Goal: Transaction & Acquisition: Purchase product/service

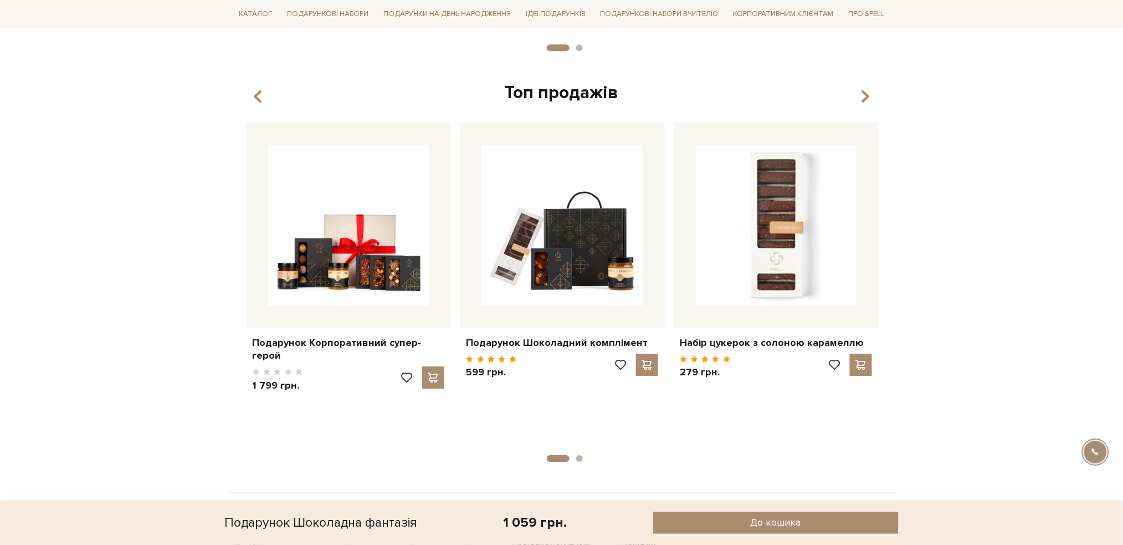
scroll to position [1339, 0]
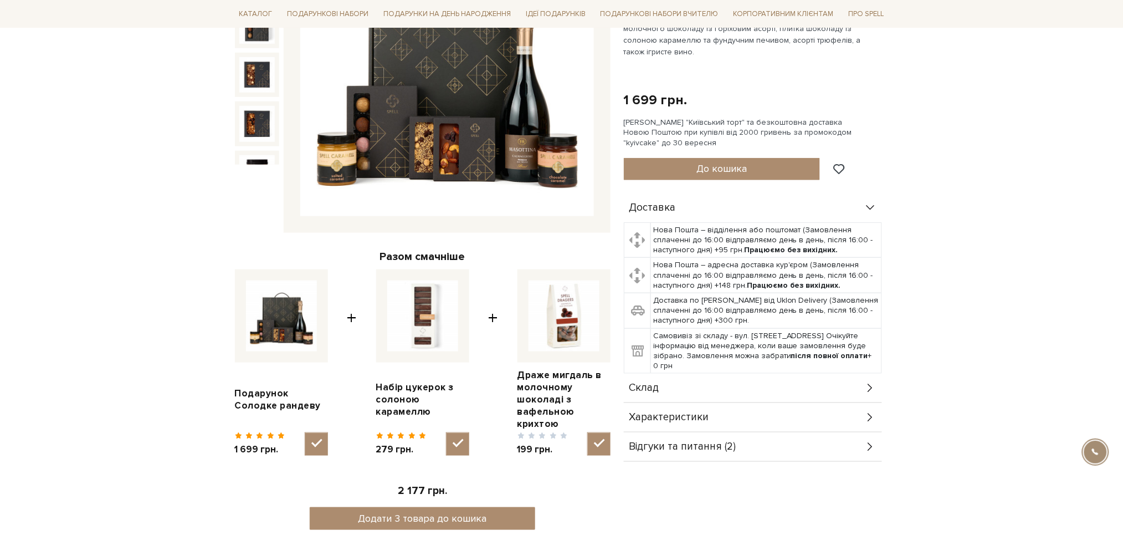
scroll to position [222, 0]
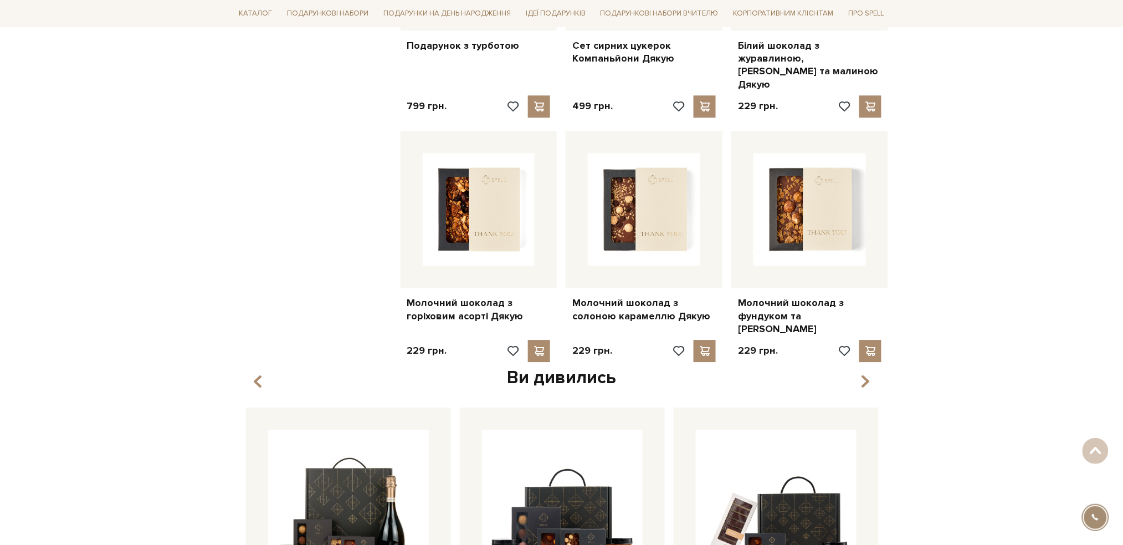
scroll to position [1182, 0]
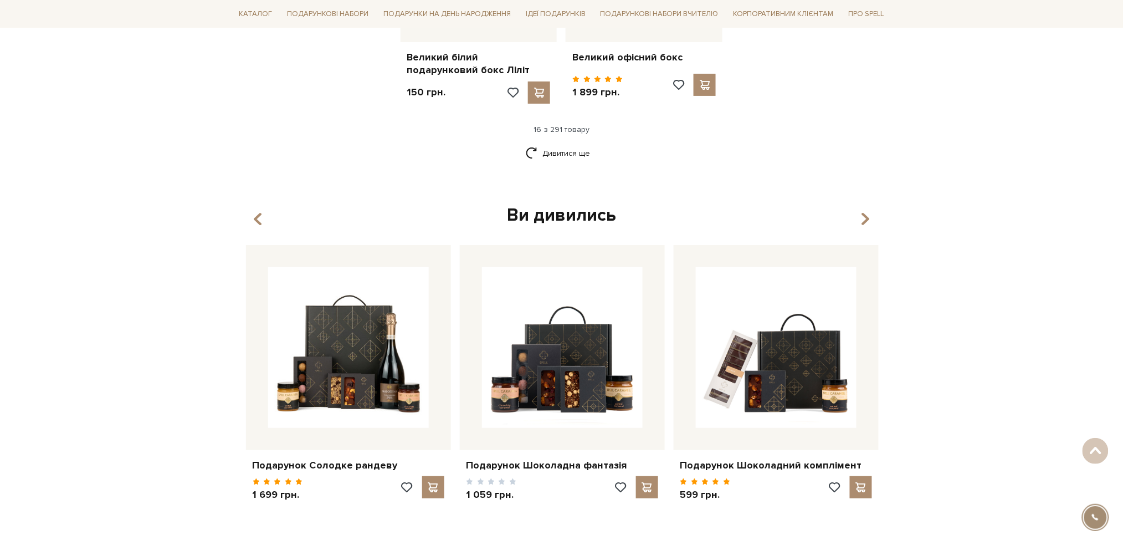
scroll to position [1551, 0]
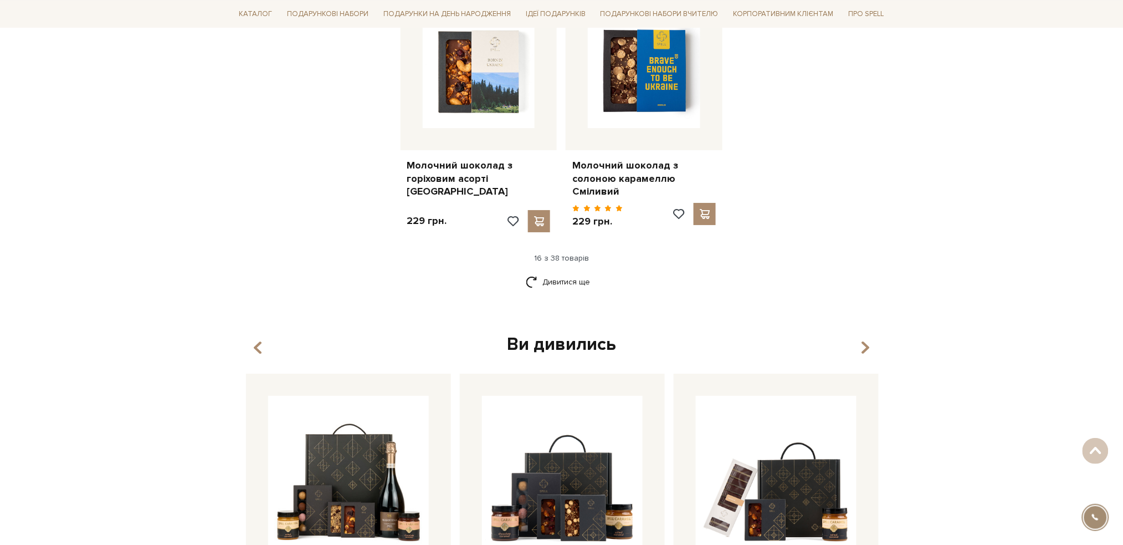
scroll to position [1403, 0]
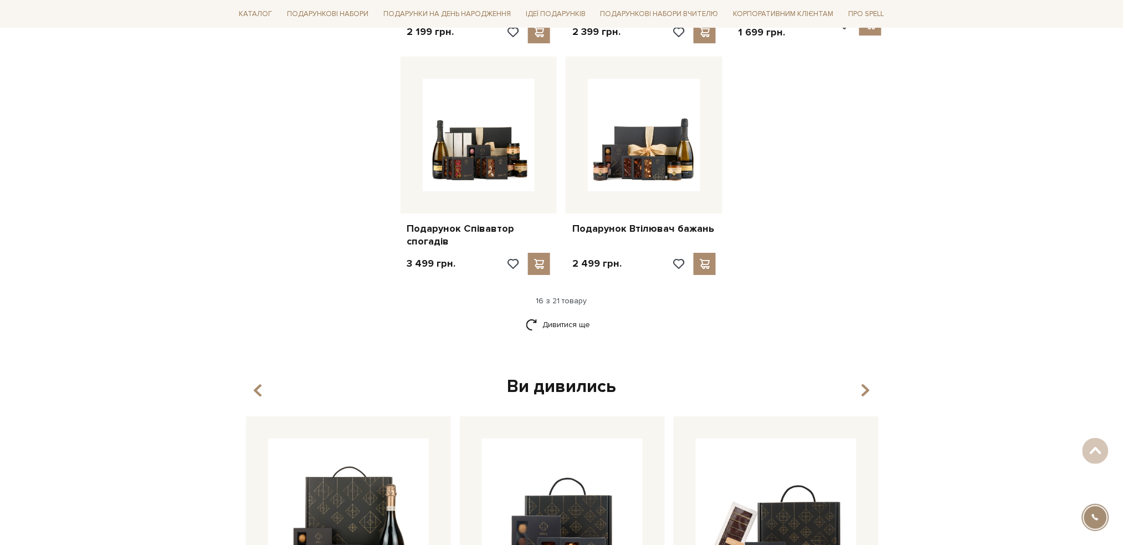
scroll to position [1330, 0]
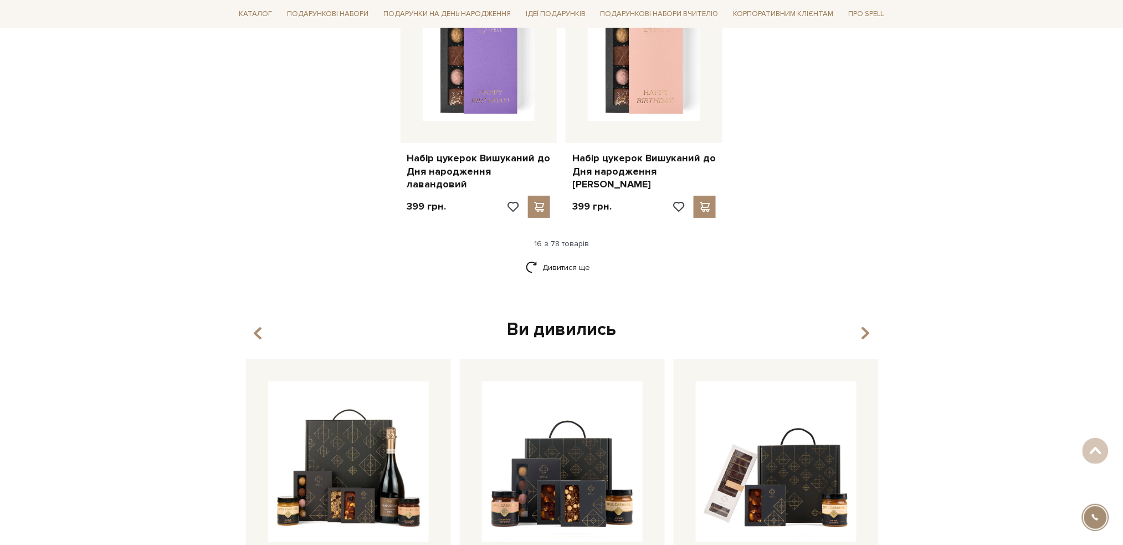
scroll to position [1625, 0]
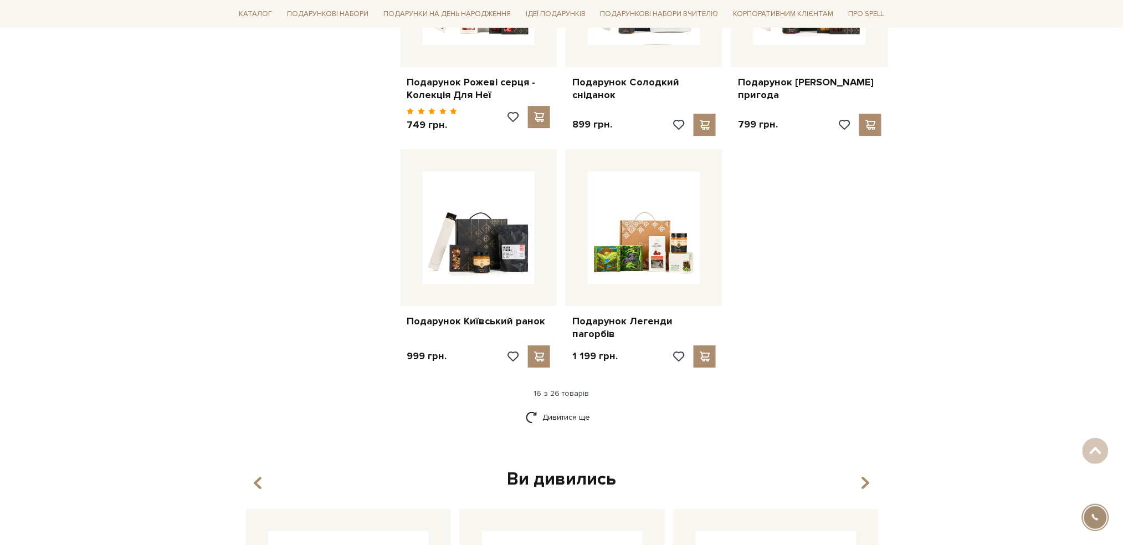
scroll to position [1330, 0]
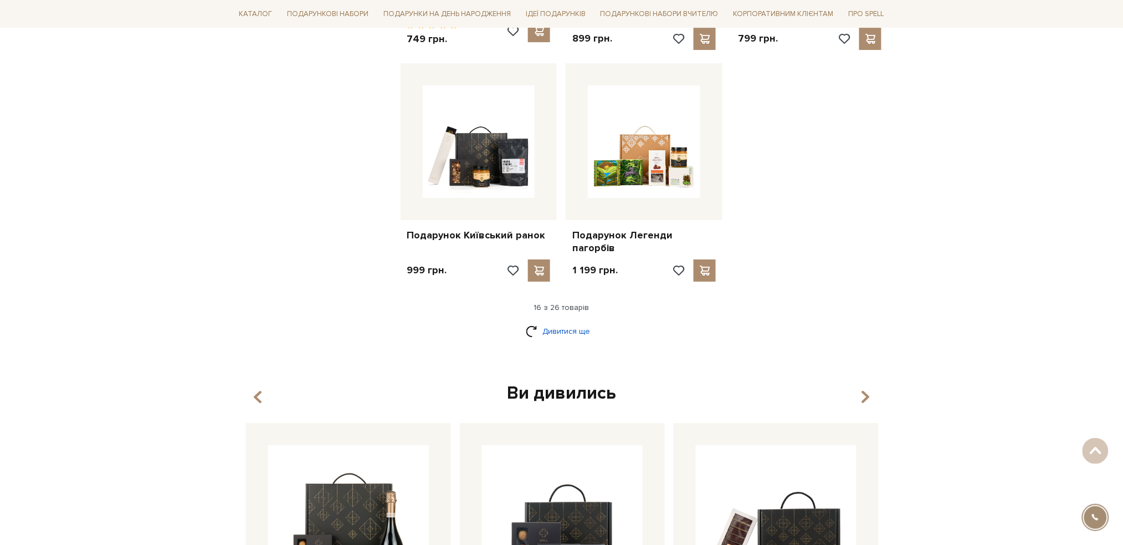
click at [569, 321] on link "Дивитися ще" at bounding box center [562, 330] width 72 height 19
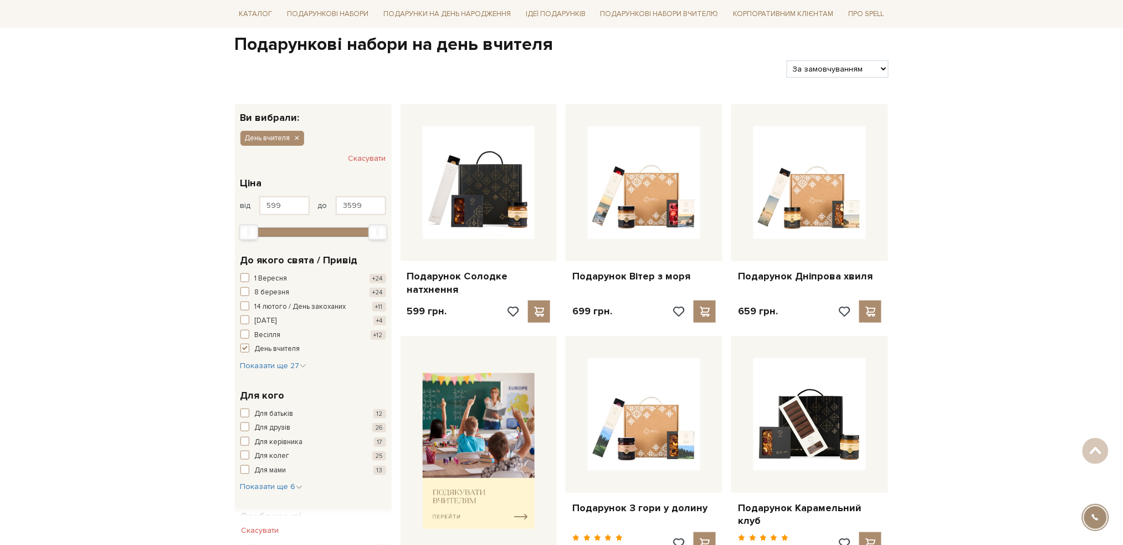
scroll to position [0, 0]
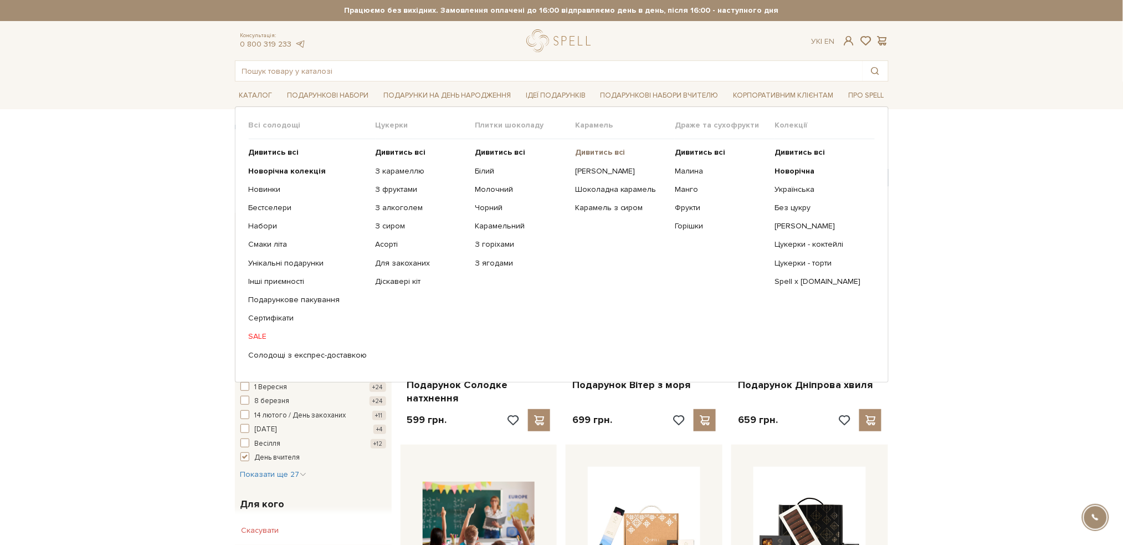
click at [588, 152] on b "Дивитись всі" at bounding box center [600, 151] width 50 height 9
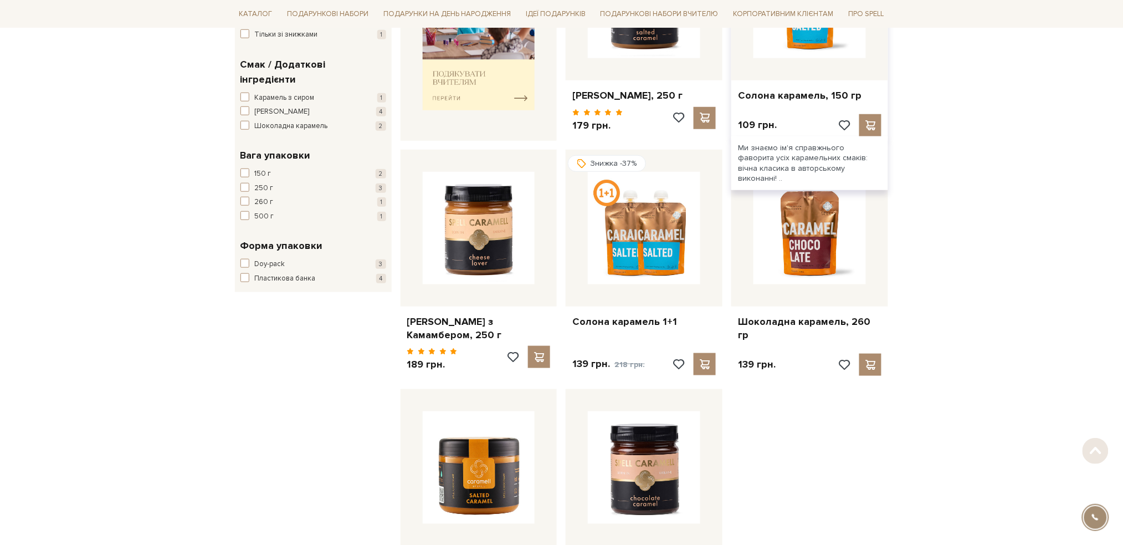
scroll to position [295, 0]
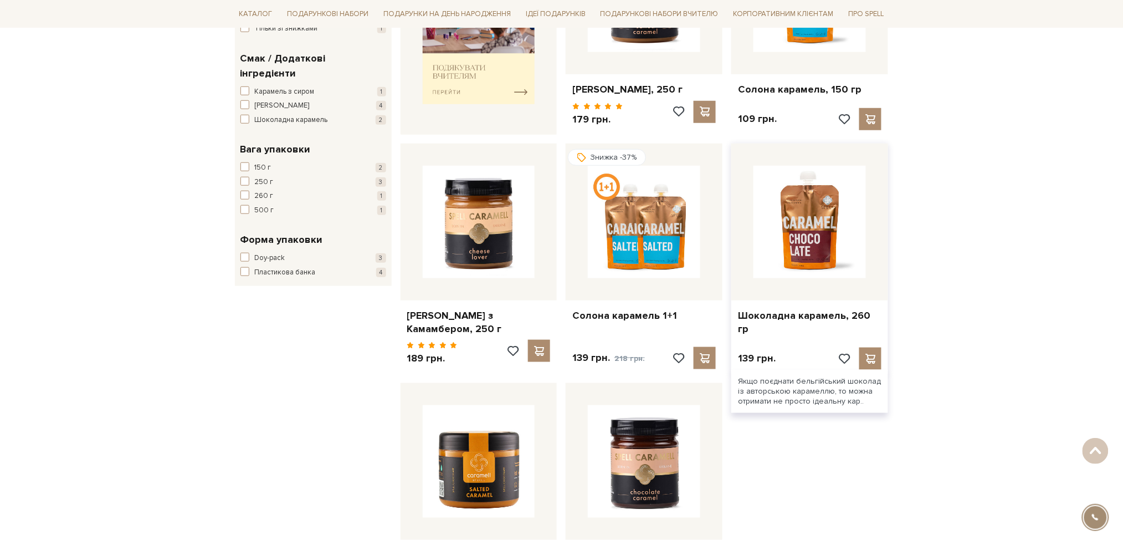
click at [835, 246] on img at bounding box center [810, 222] width 112 height 112
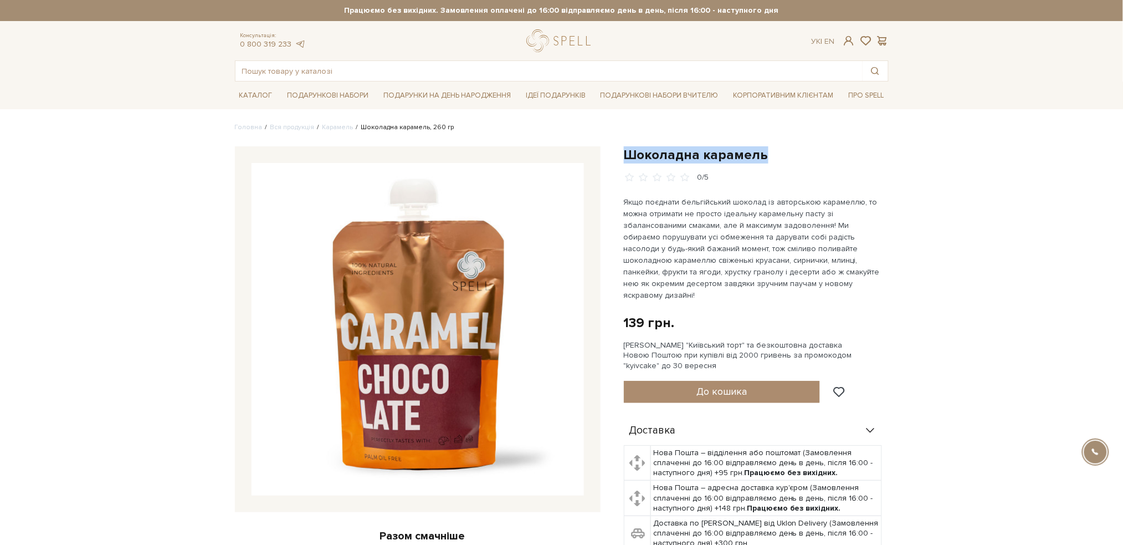
drag, startPoint x: 768, startPoint y: 154, endPoint x: 623, endPoint y: 142, distance: 145.1
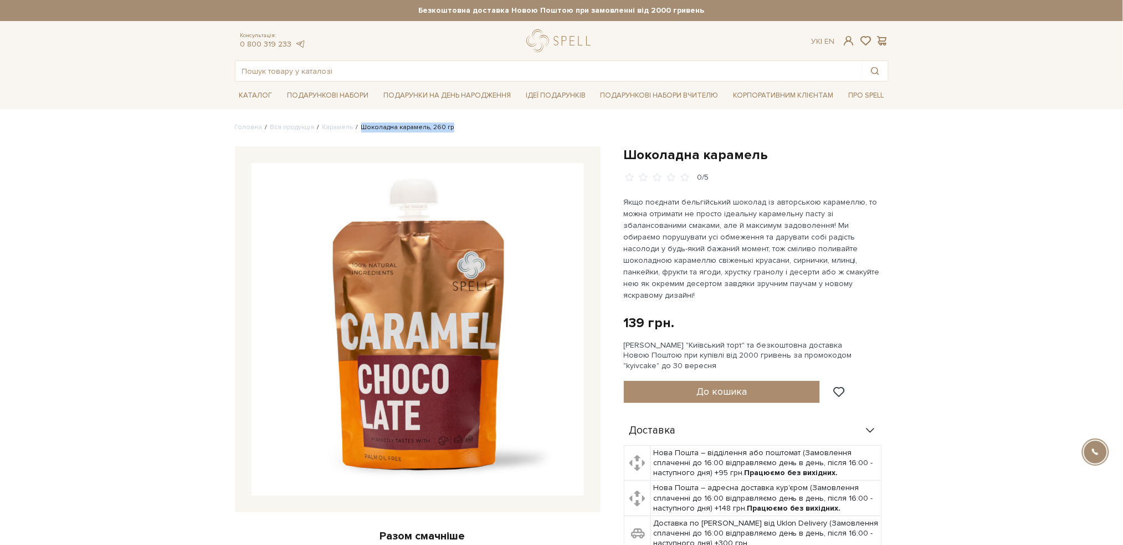
drag, startPoint x: 442, startPoint y: 127, endPoint x: 358, endPoint y: 124, distance: 83.7
click at [358, 124] on ul "Головна Вся продукція Карамель Шоколадна карамель, 260 гр" at bounding box center [562, 127] width 654 height 10
copy li "Шоколадна карамель, 260 гр"
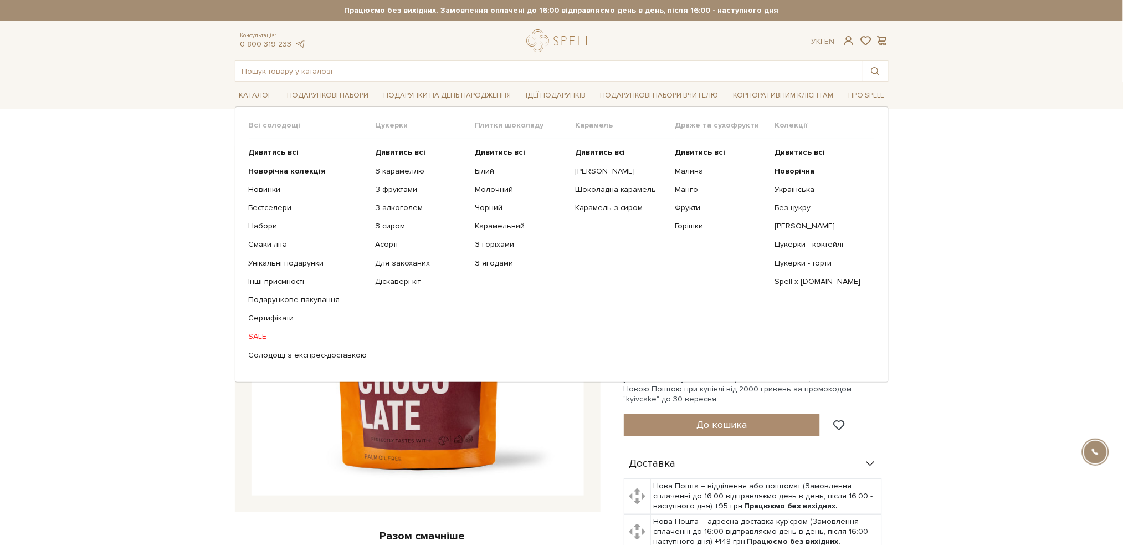
click at [262, 333] on link "SALE" at bounding box center [308, 336] width 119 height 10
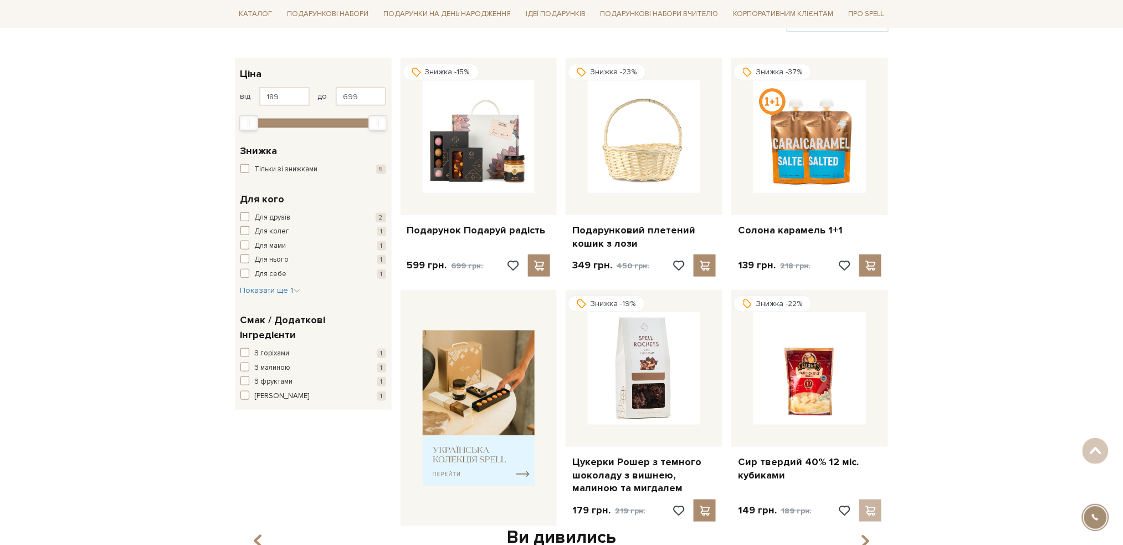
scroll to position [147, 0]
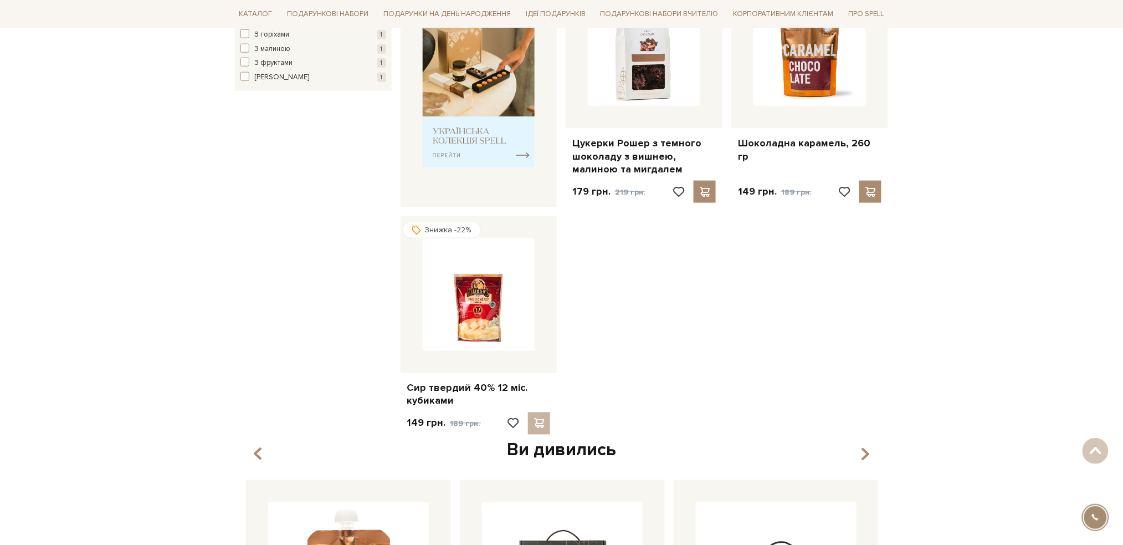
scroll to position [516, 0]
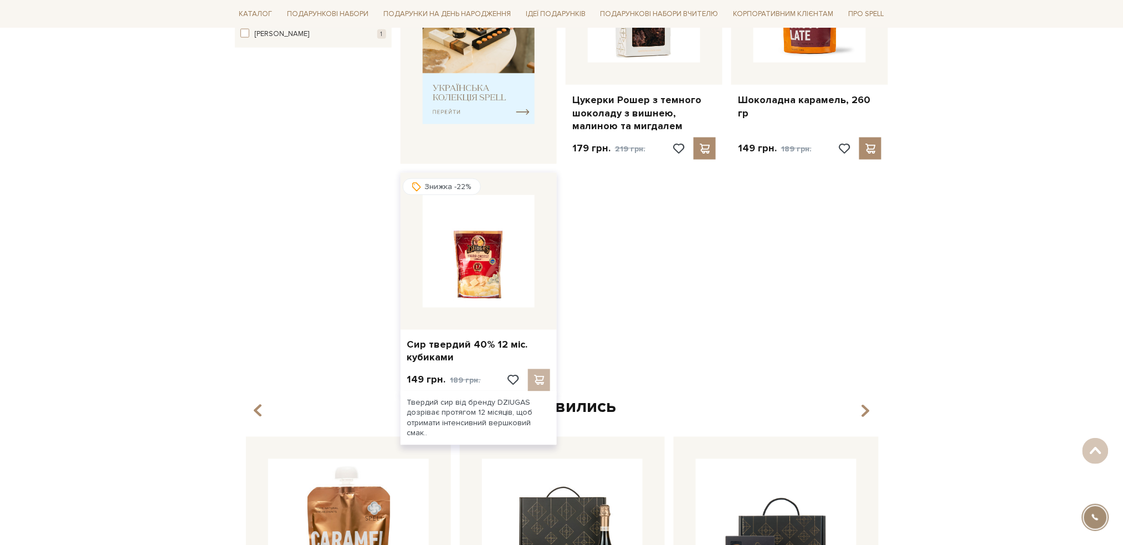
click at [465, 279] on img at bounding box center [479, 251] width 112 height 112
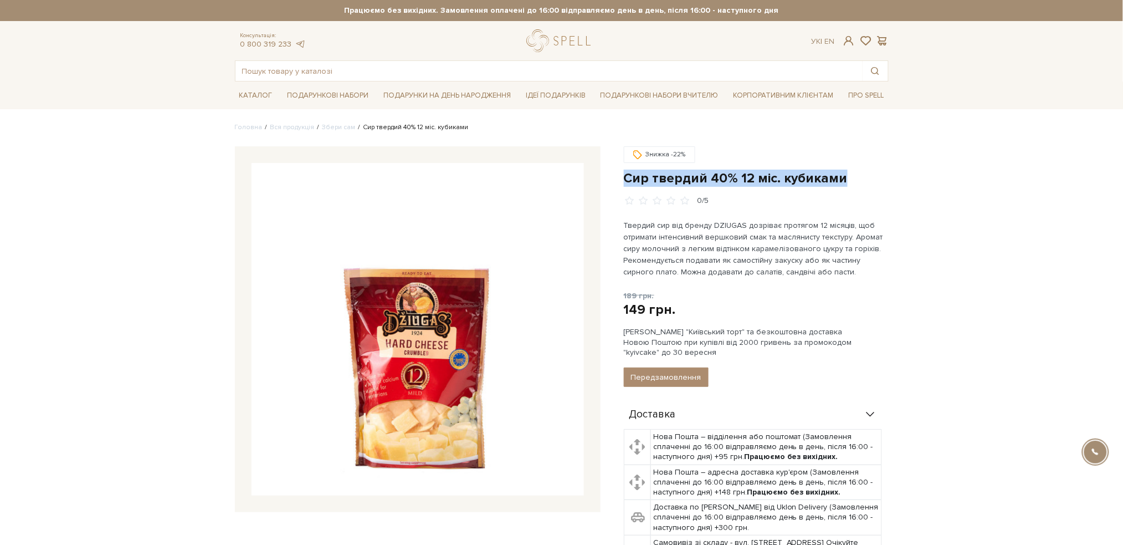
drag, startPoint x: 854, startPoint y: 176, endPoint x: 626, endPoint y: 173, distance: 227.7
click at [626, 173] on h1 "Сир твердий 40% 12 міс. кубиками" at bounding box center [756, 178] width 265 height 17
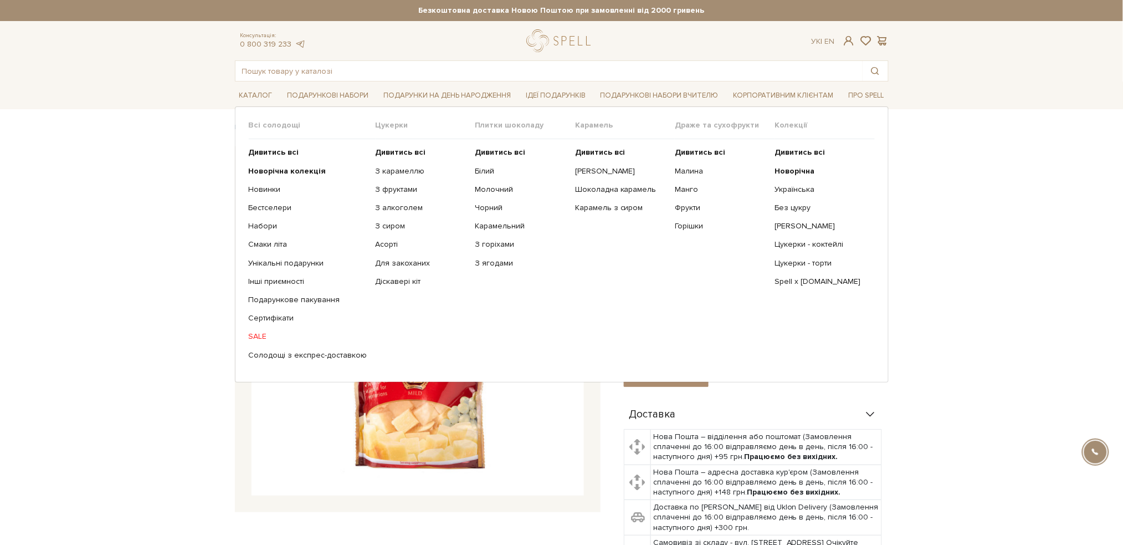
click at [256, 337] on link "SALE" at bounding box center [308, 336] width 119 height 10
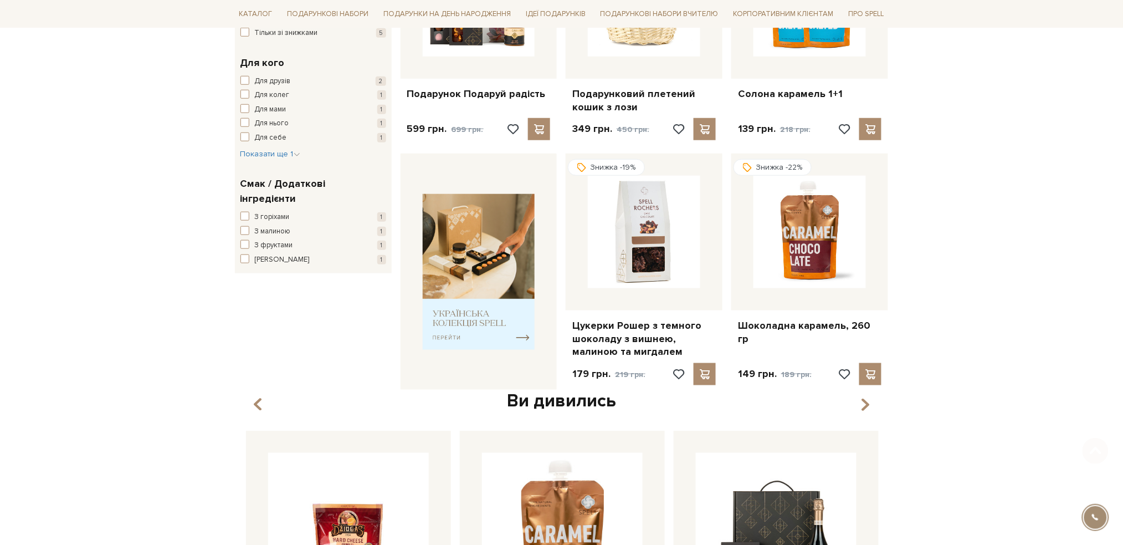
scroll to position [295, 0]
